Goal: Information Seeking & Learning: Learn about a topic

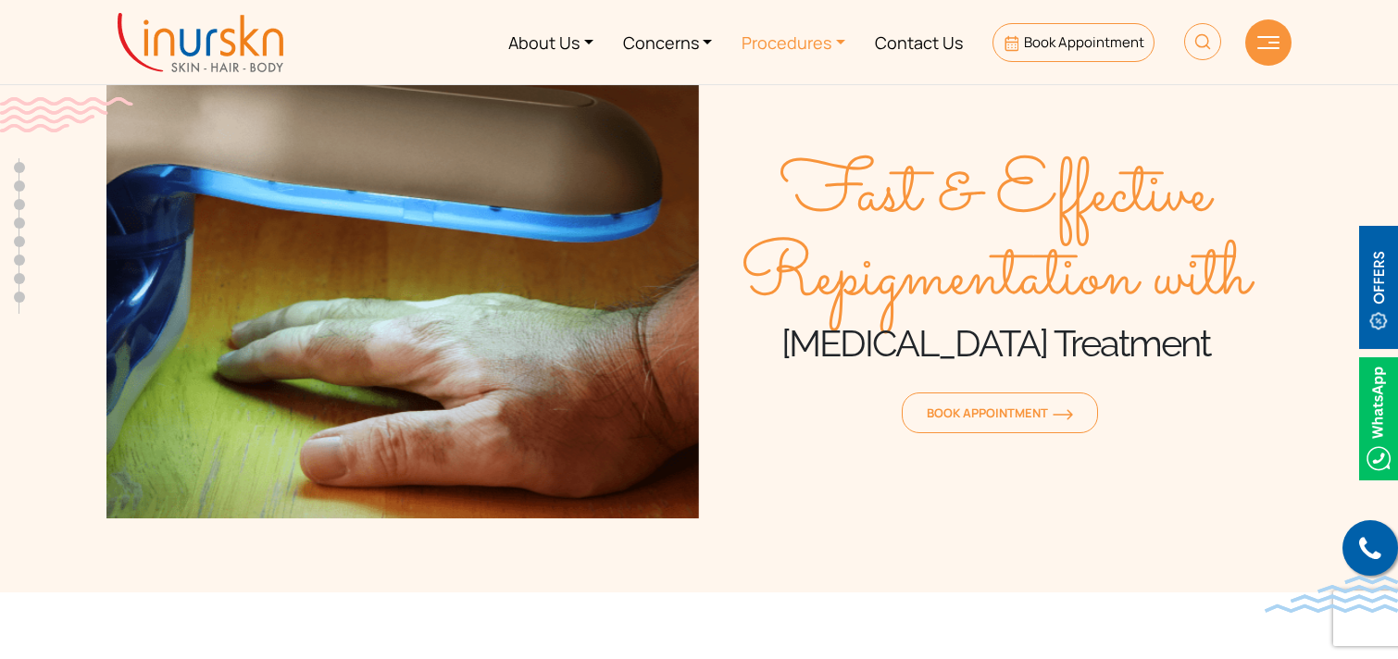
scroll to position [732, 0]
click at [783, 37] on link "Procedures" at bounding box center [793, 41] width 133 height 69
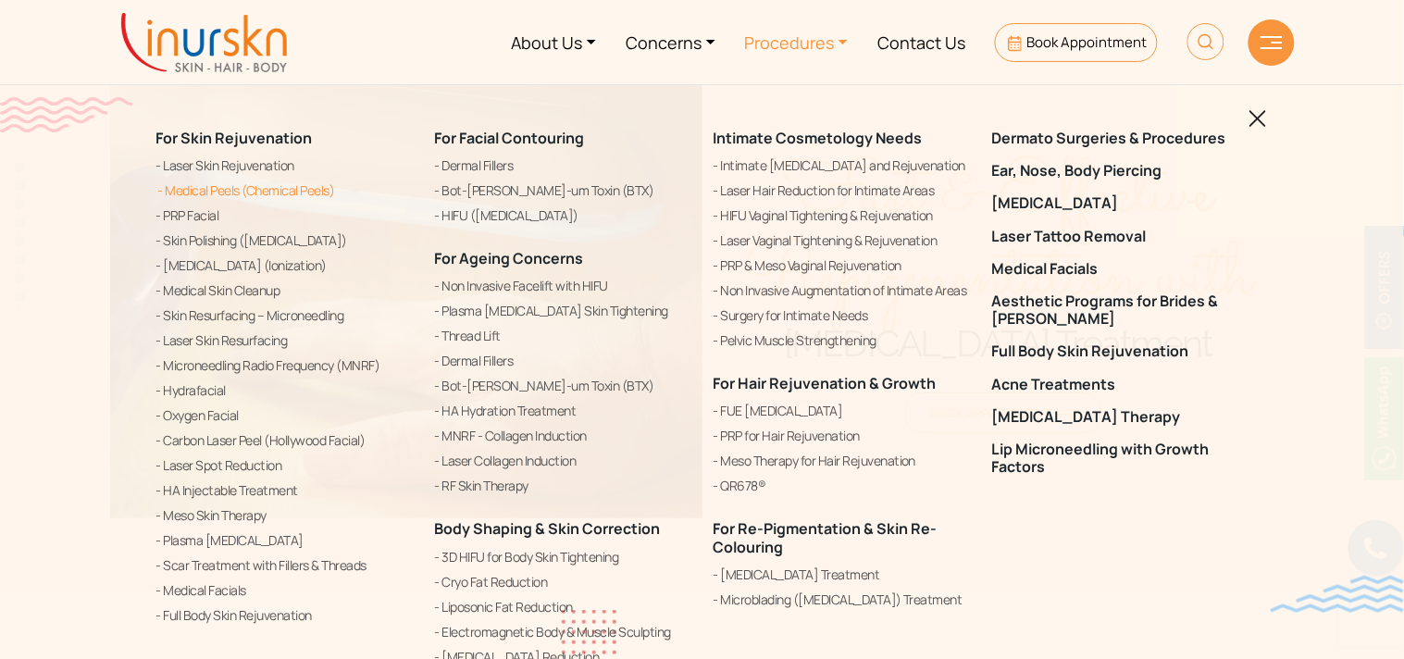
click at [281, 187] on link "Medical Peels (Chemical Peels)" at bounding box center [284, 191] width 256 height 22
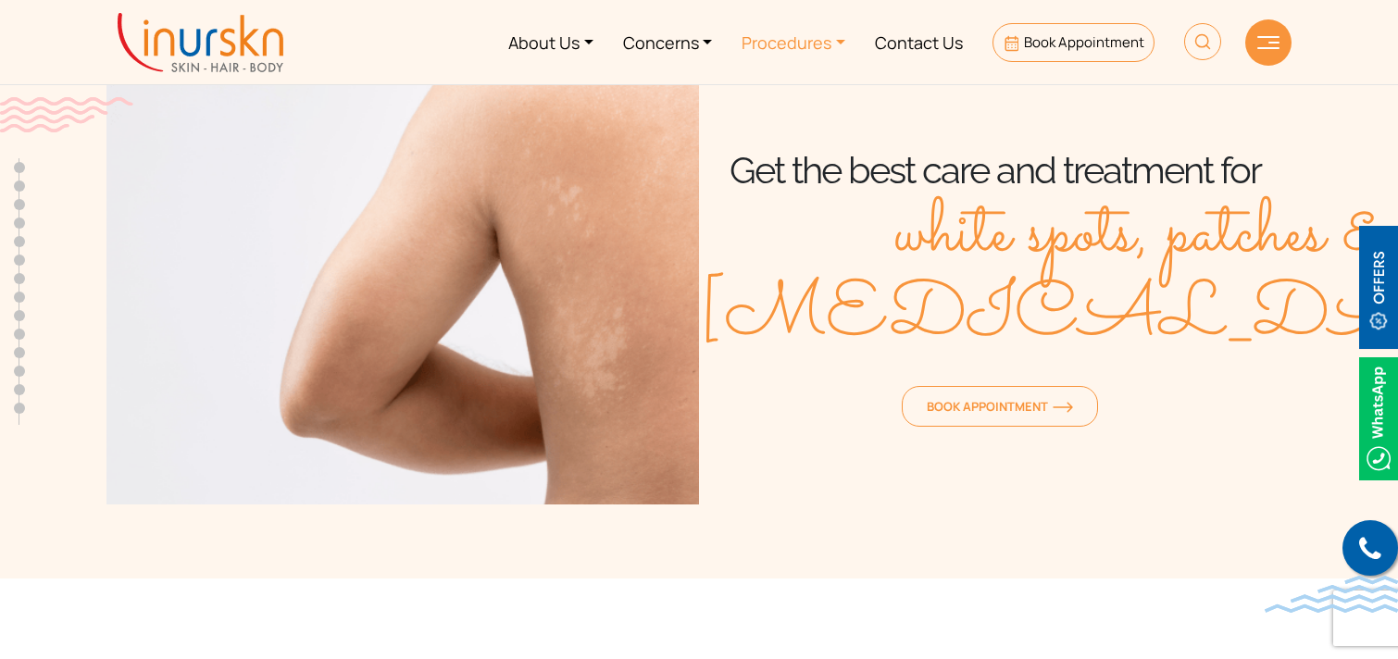
scroll to position [732, 0]
click at [774, 29] on link "Procedures" at bounding box center [793, 41] width 133 height 69
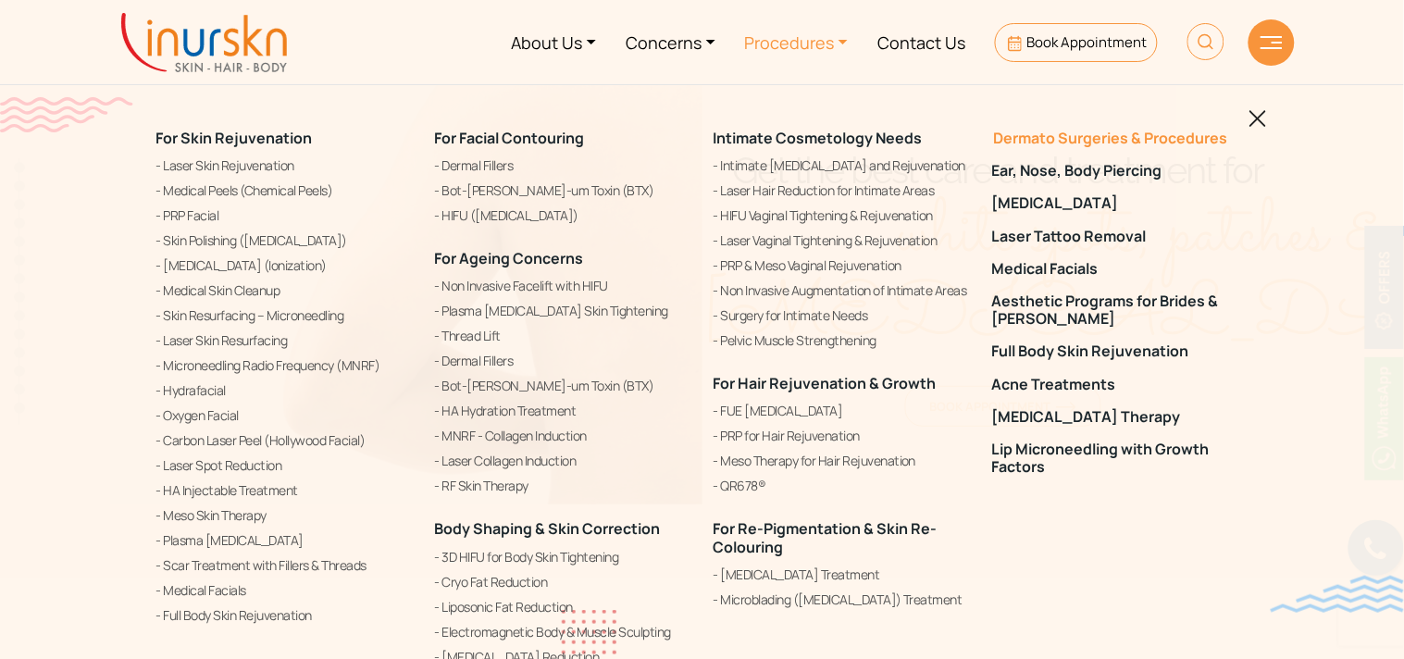
click at [1062, 132] on link "Dermato Surgeries & Procedures" at bounding box center [1120, 139] width 256 height 18
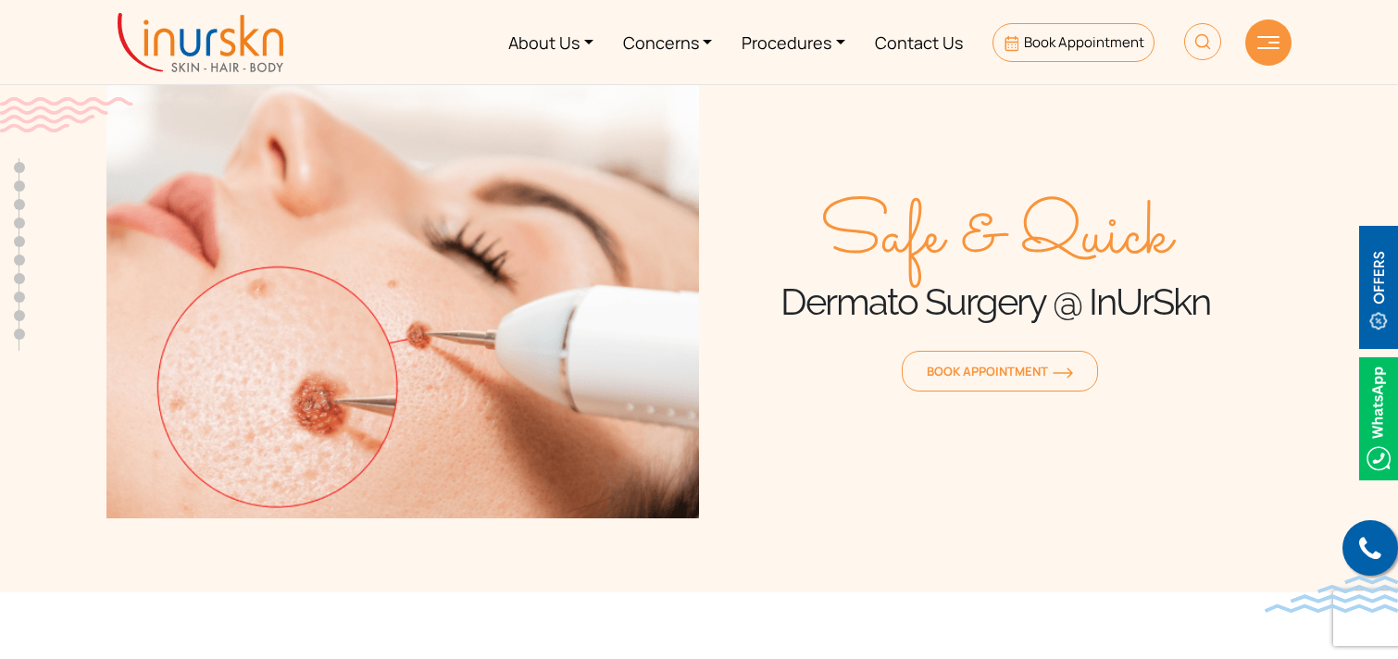
scroll to position [732, 0]
click at [784, 38] on link "Procedures" at bounding box center [793, 41] width 133 height 69
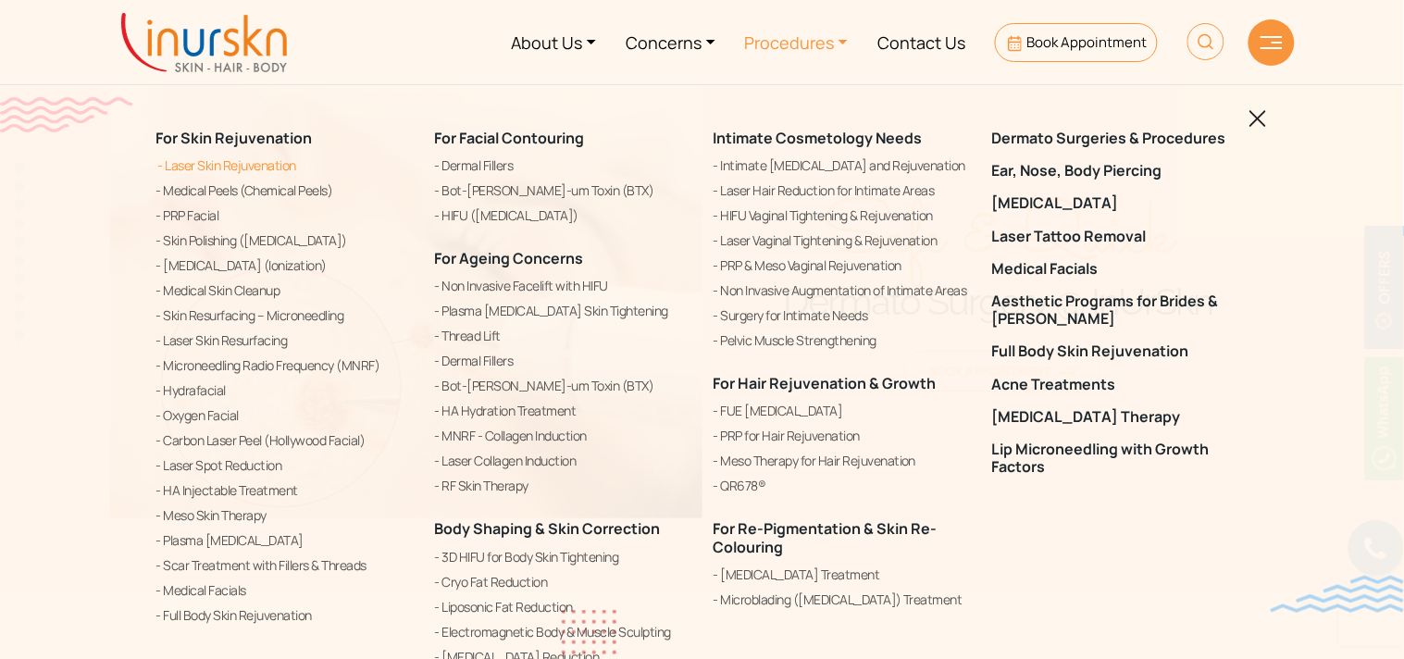
click at [245, 160] on link "Laser Skin Rejuvenation" at bounding box center [284, 166] width 256 height 22
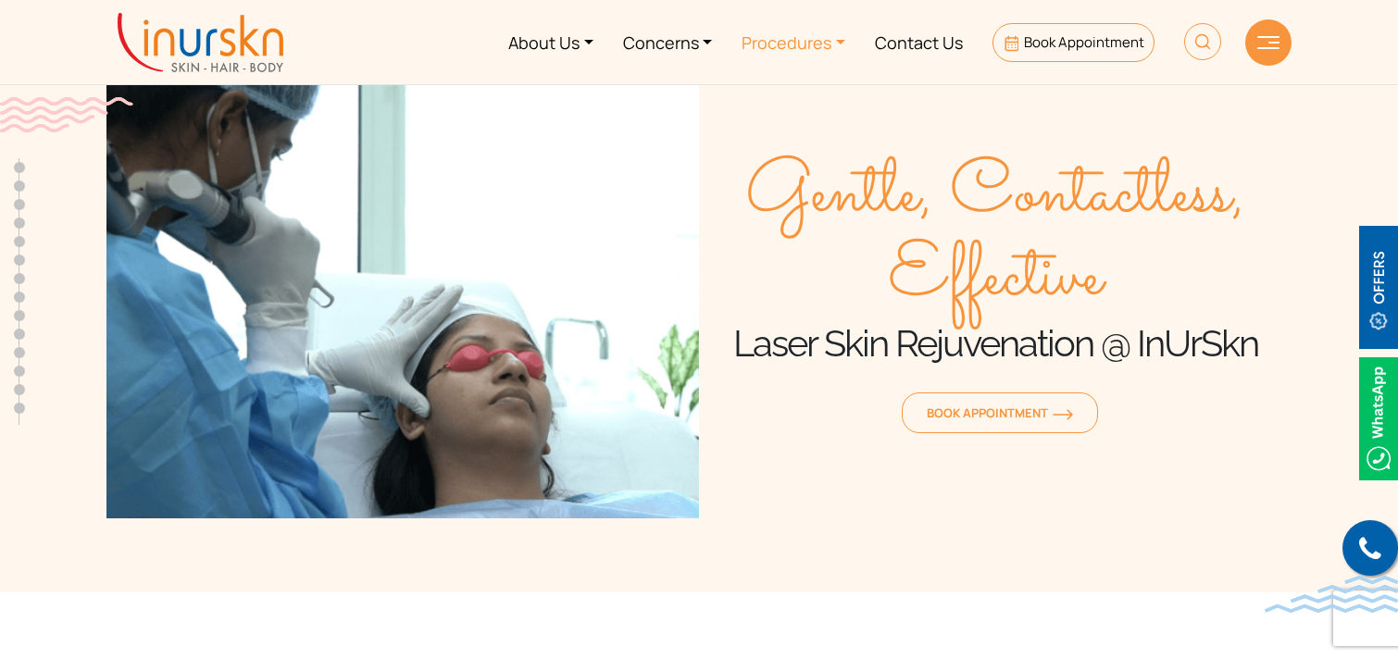
click at [818, 43] on link "Procedures" at bounding box center [793, 41] width 133 height 69
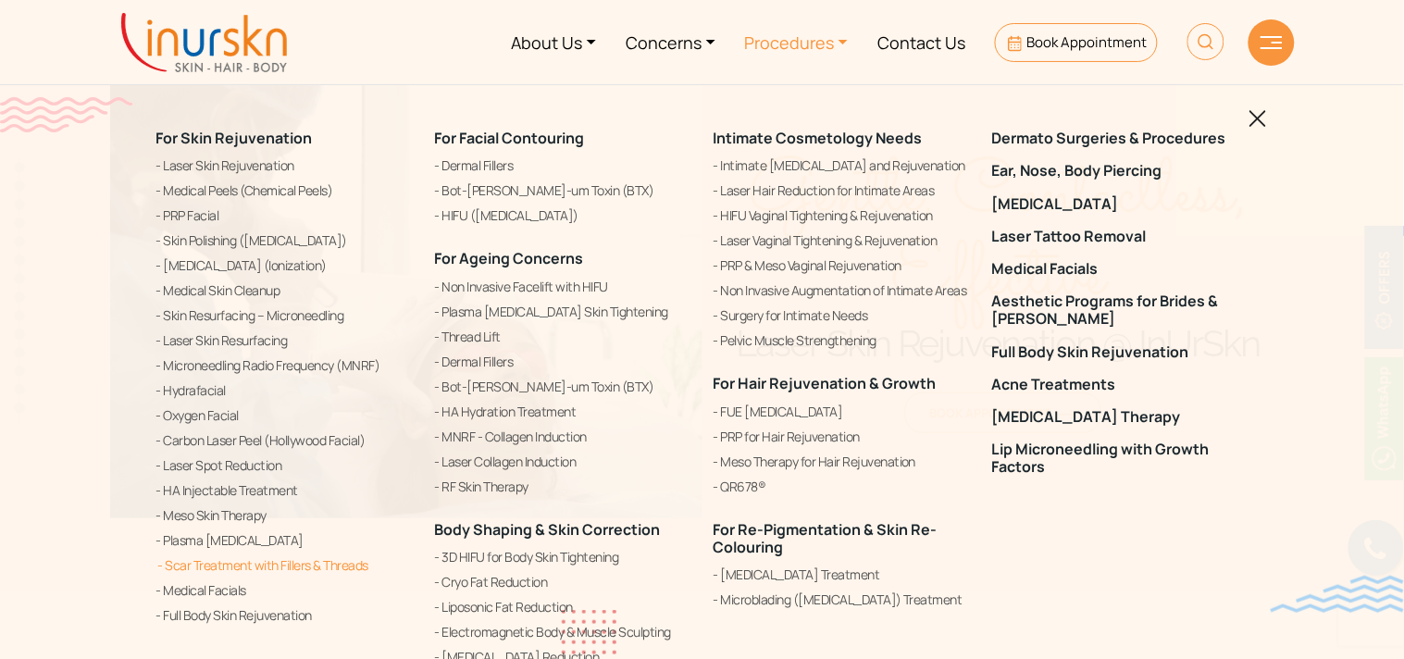
click at [317, 568] on link "Scar Treatment with Fillers & Threads" at bounding box center [284, 565] width 256 height 22
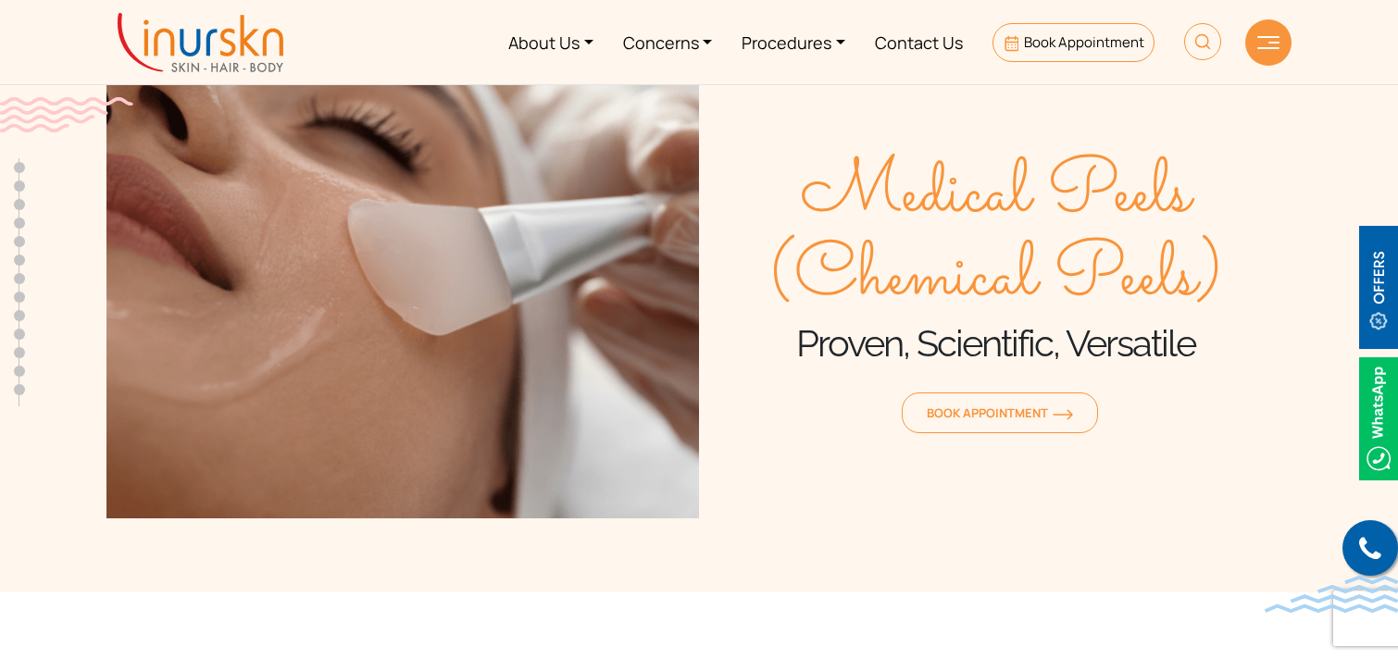
scroll to position [732, 0]
click at [756, 49] on link "Procedures" at bounding box center [793, 41] width 133 height 69
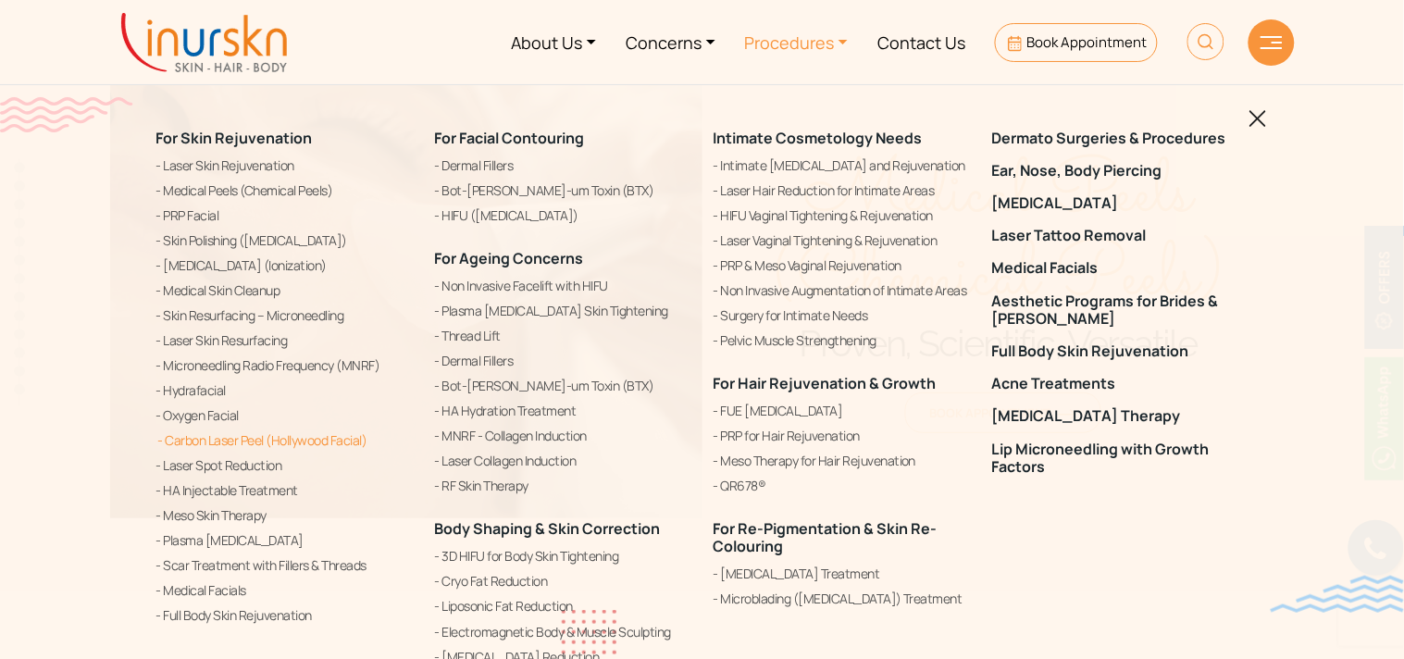
click at [275, 440] on link "Carbon Laser Peel (Hollywood Facial)" at bounding box center [284, 440] width 256 height 22
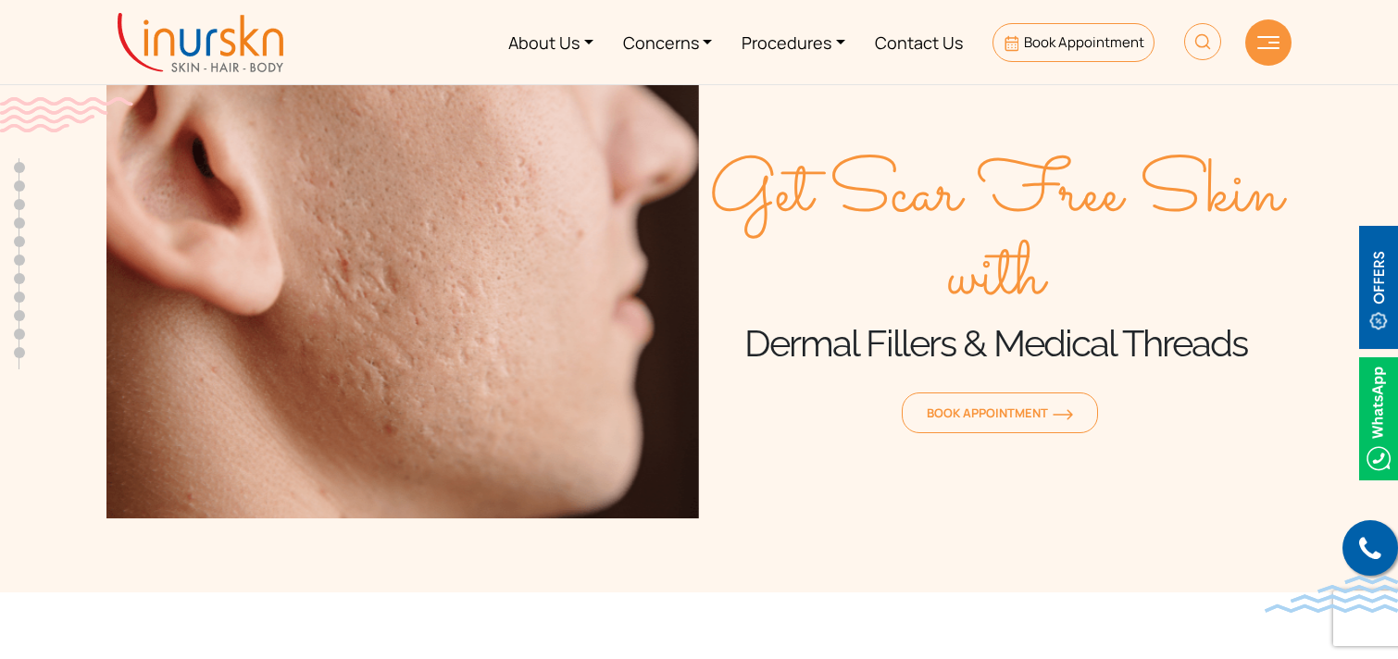
scroll to position [732, 0]
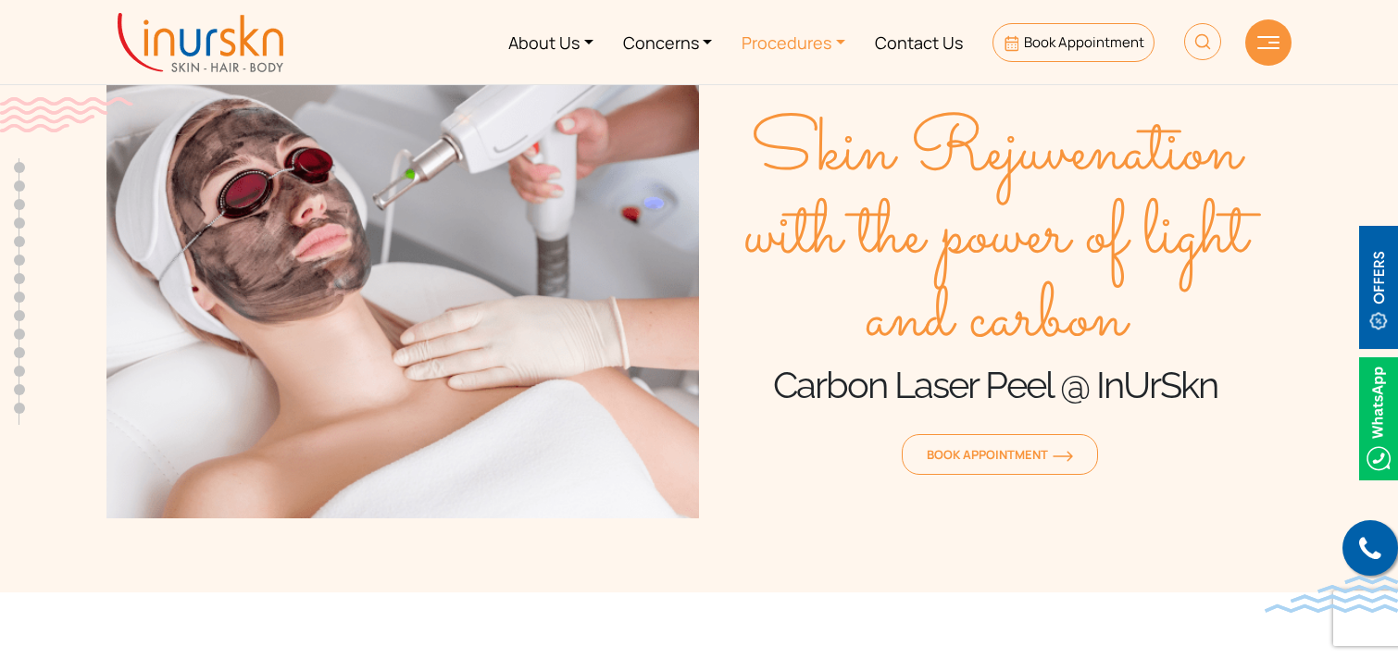
click at [783, 50] on link "Procedures" at bounding box center [793, 41] width 133 height 69
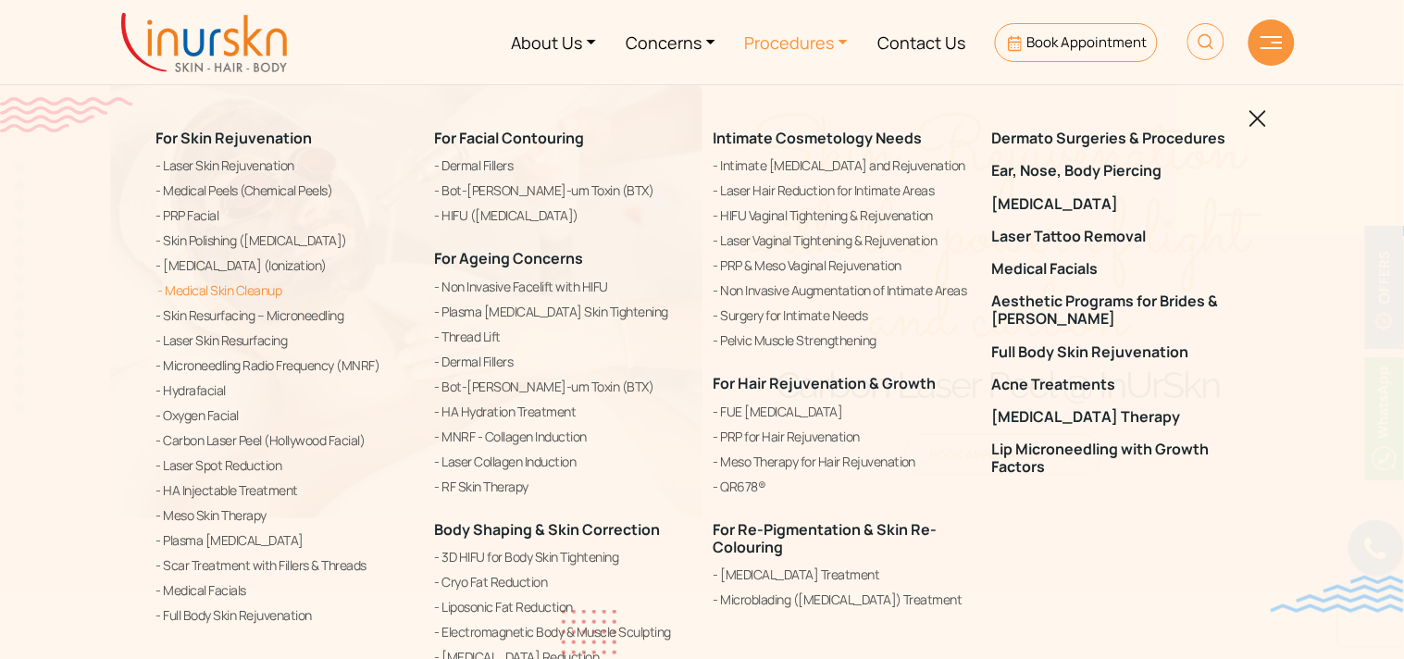
click at [272, 290] on link "Medical Skin Cleanup" at bounding box center [284, 291] width 256 height 22
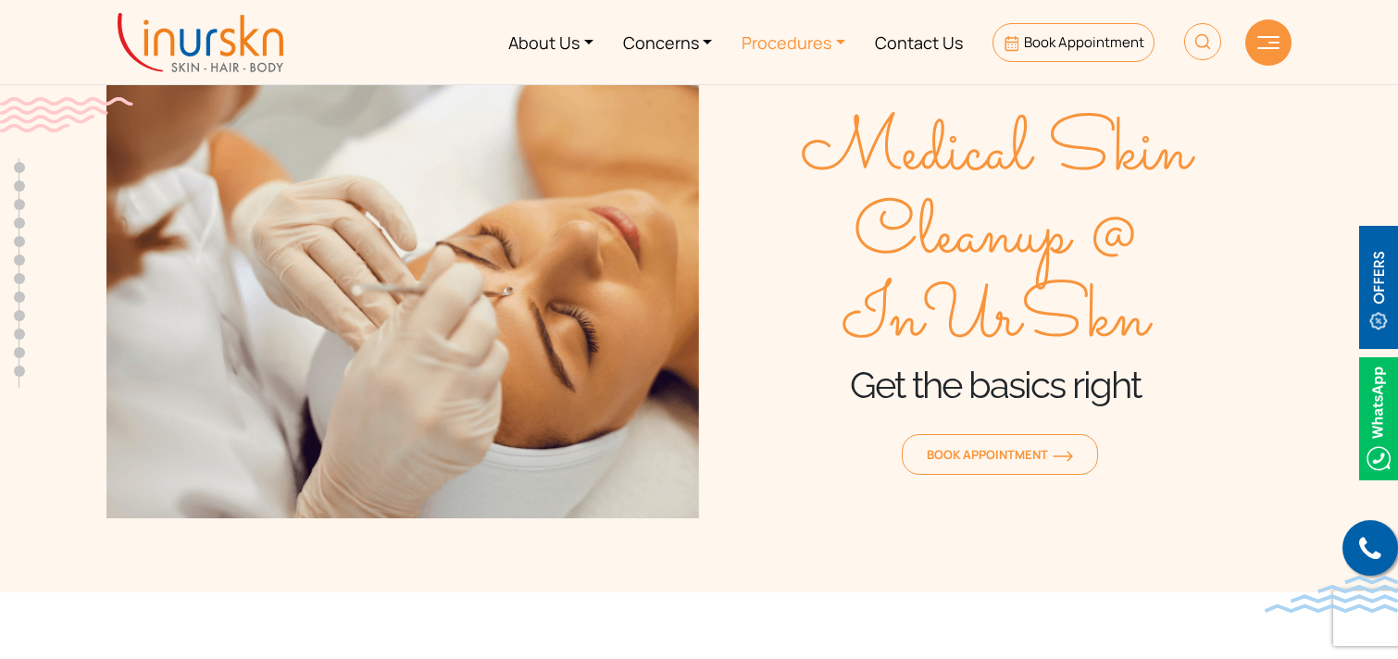
click at [800, 50] on link "Procedures" at bounding box center [793, 41] width 133 height 69
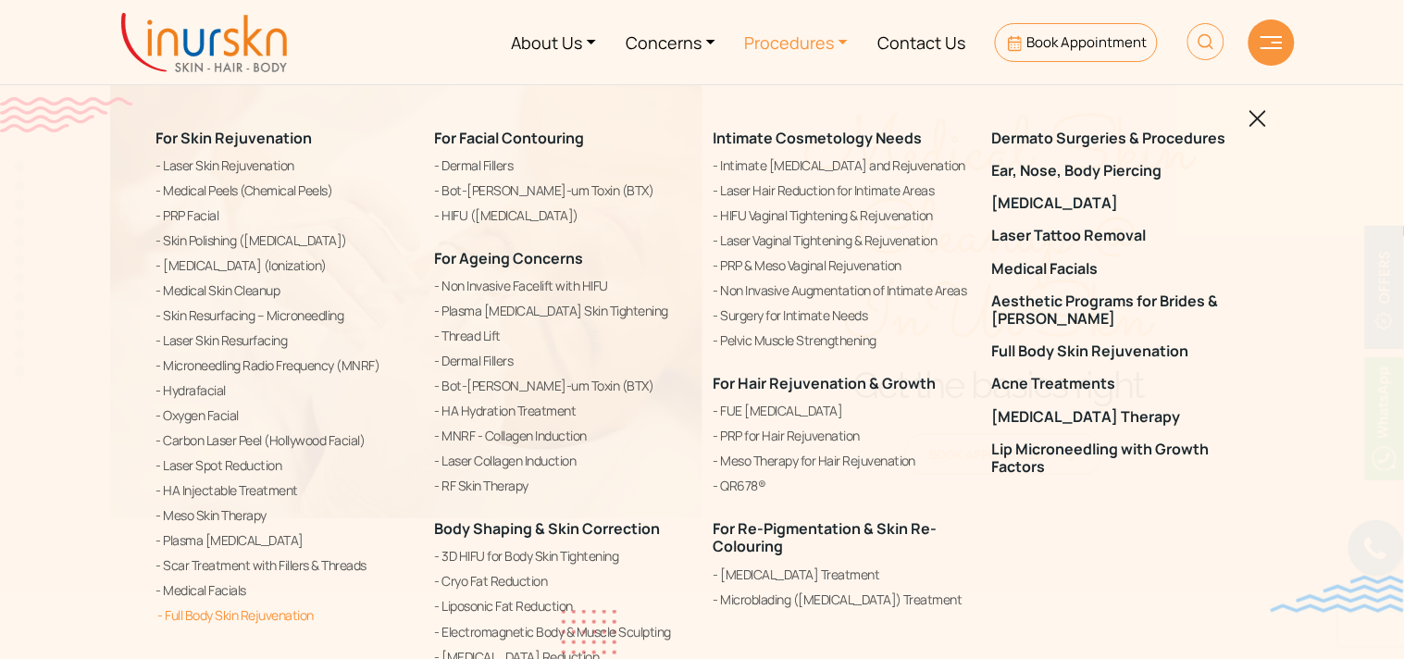
click at [271, 613] on link "Full Body Skin Rejuvenation" at bounding box center [284, 615] width 256 height 22
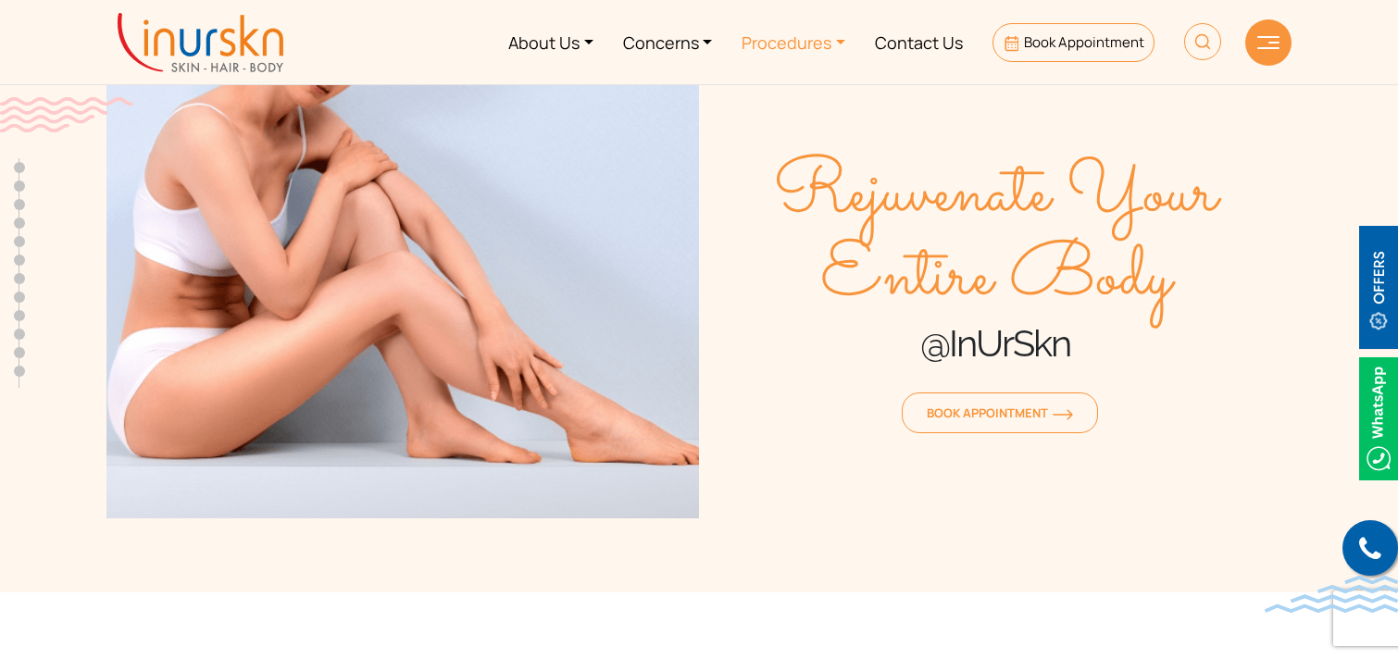
click at [789, 48] on link "Procedures" at bounding box center [793, 41] width 133 height 69
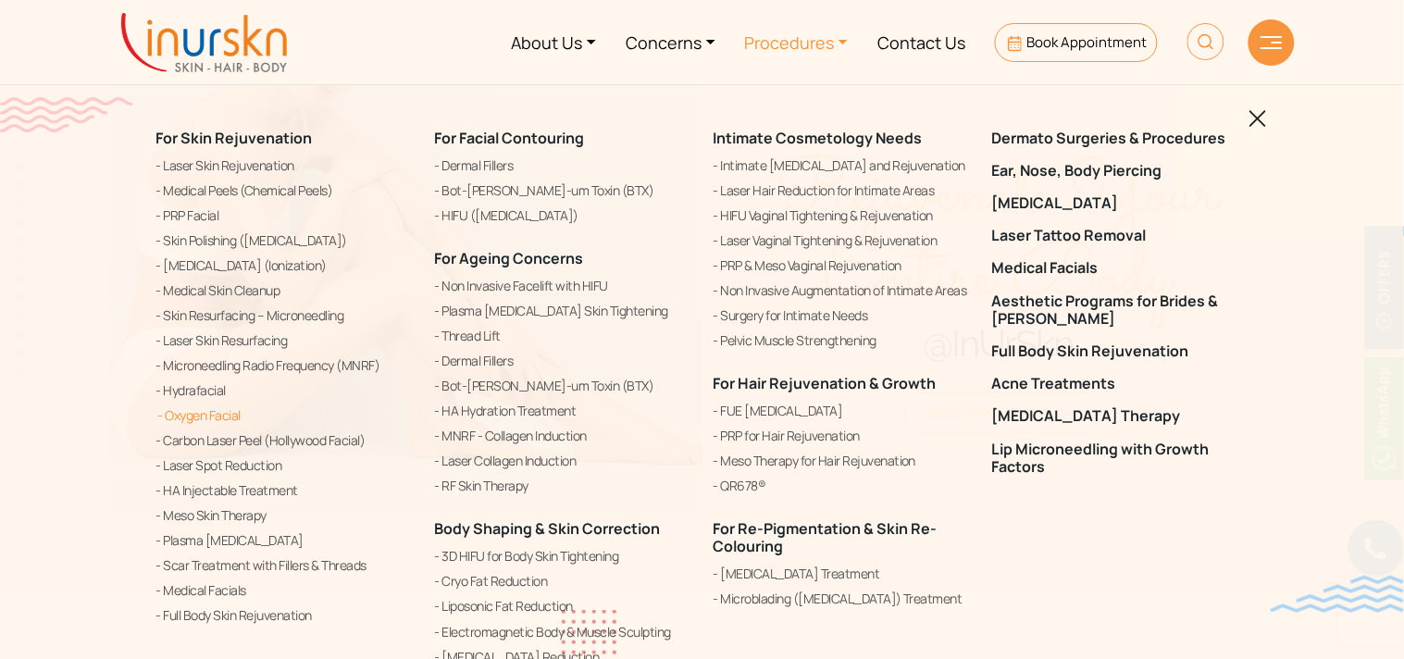
click at [211, 417] on link "Oxygen Facial" at bounding box center [284, 415] width 256 height 22
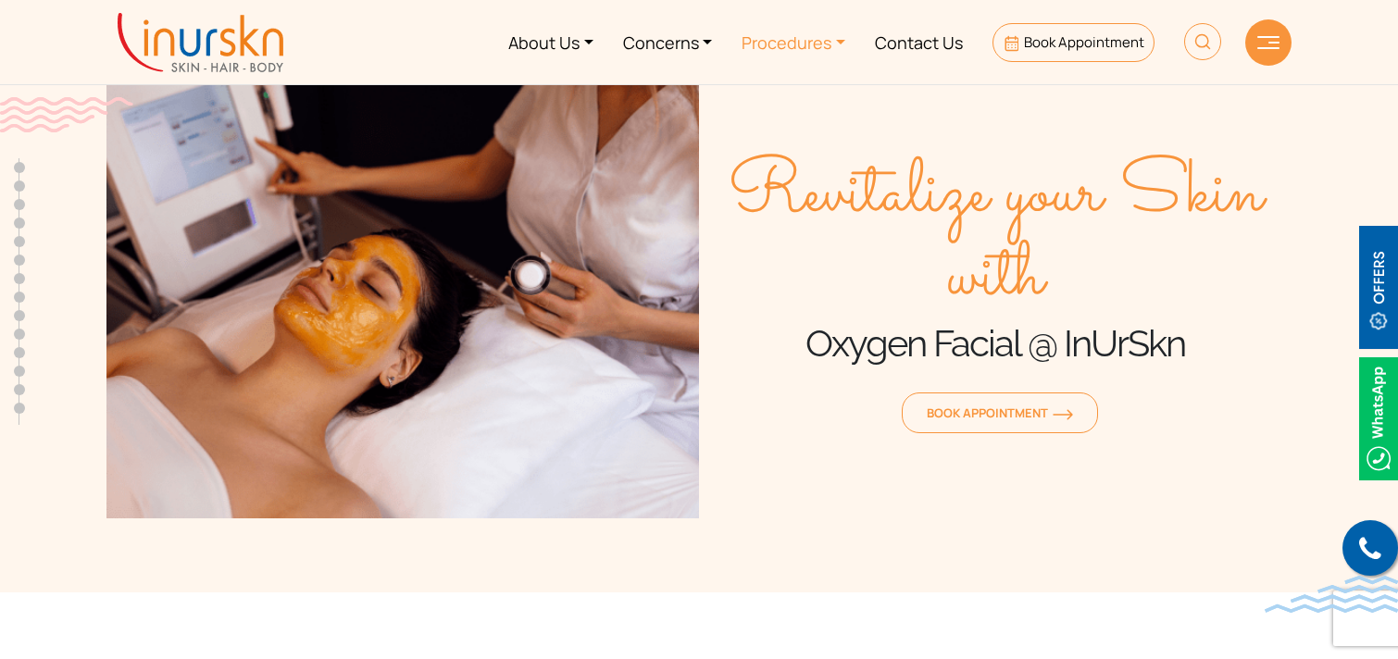
click at [785, 42] on link "Procedures" at bounding box center [793, 41] width 133 height 69
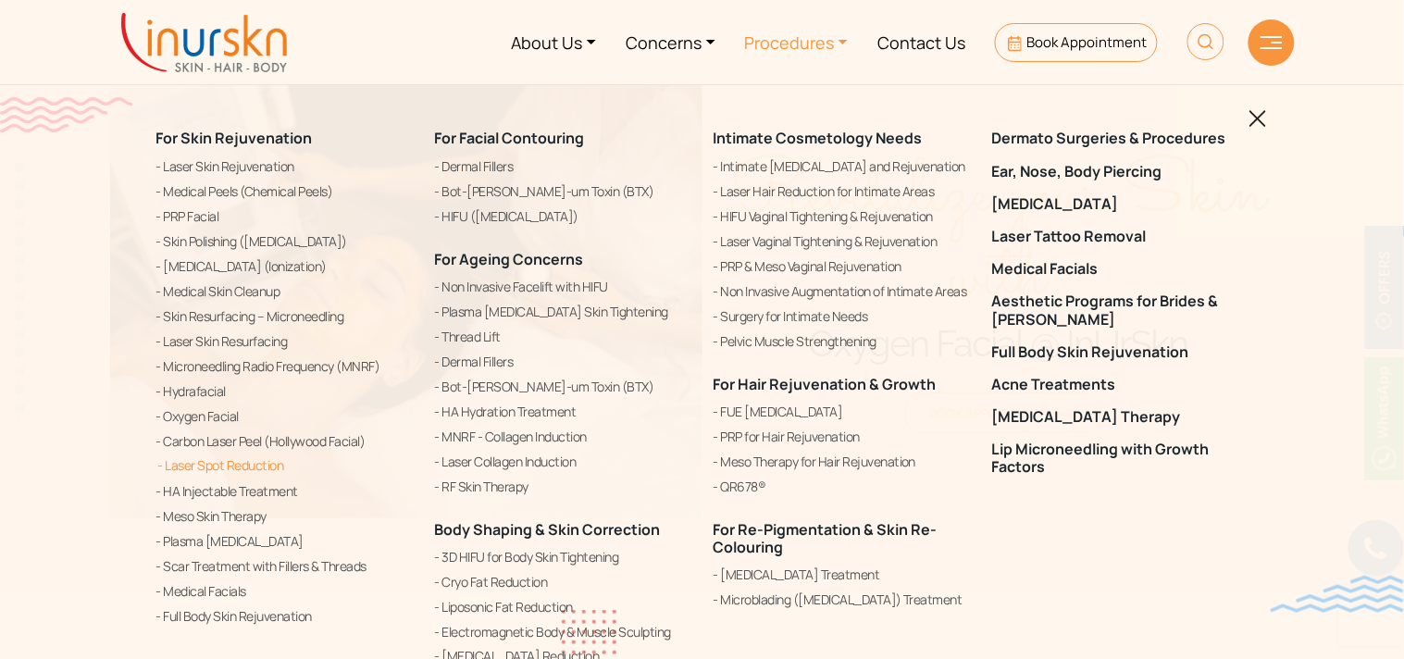
click at [246, 473] on link "Laser Spot Reduction" at bounding box center [284, 465] width 256 height 22
